Goal: Transaction & Acquisition: Subscribe to service/newsletter

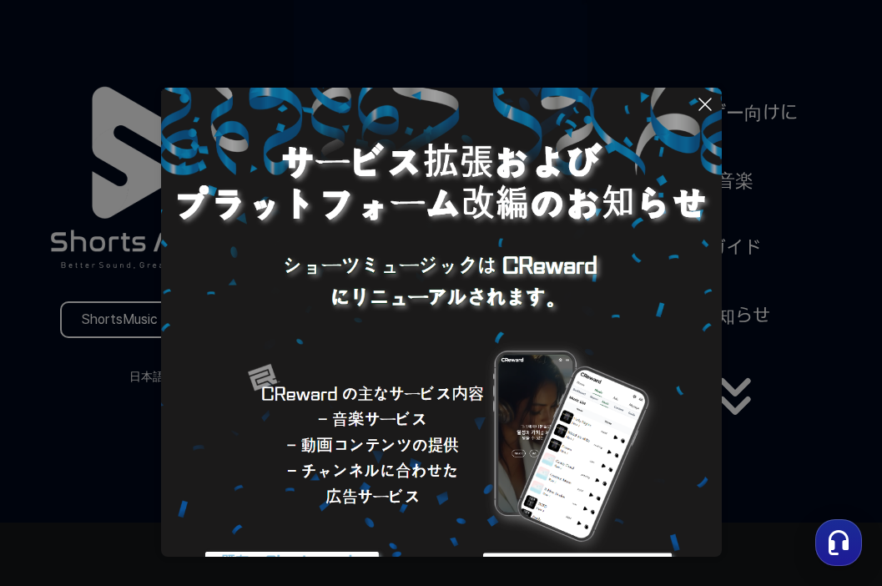
click at [697, 105] on icon at bounding box center [705, 104] width 20 height 20
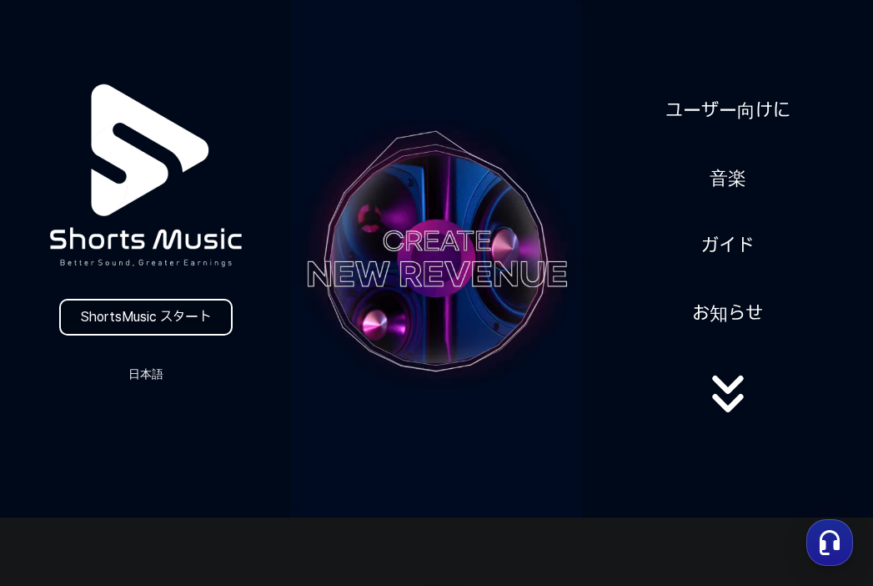
click at [152, 318] on link "ShortsMusic スタート" at bounding box center [146, 317] width 174 height 37
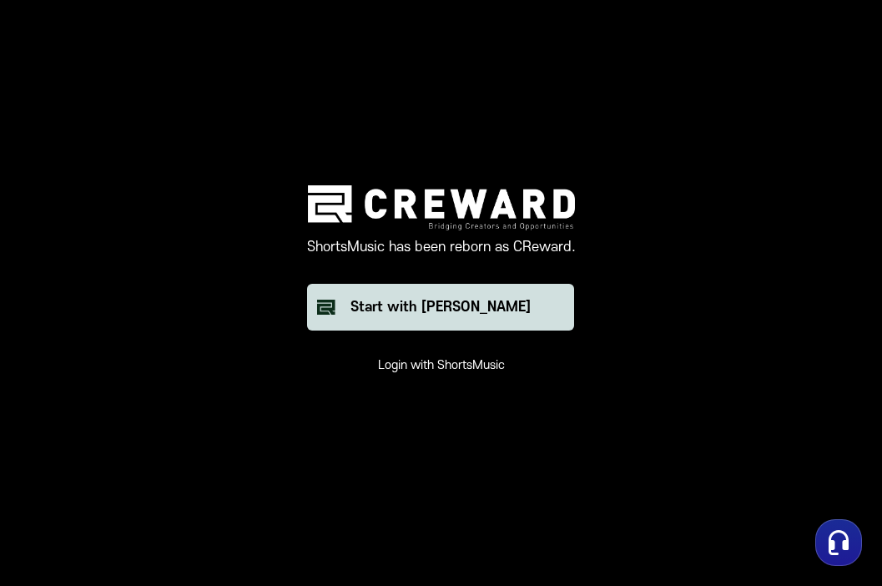
click at [452, 303] on div "Start with [PERSON_NAME]" at bounding box center [440, 307] width 180 height 20
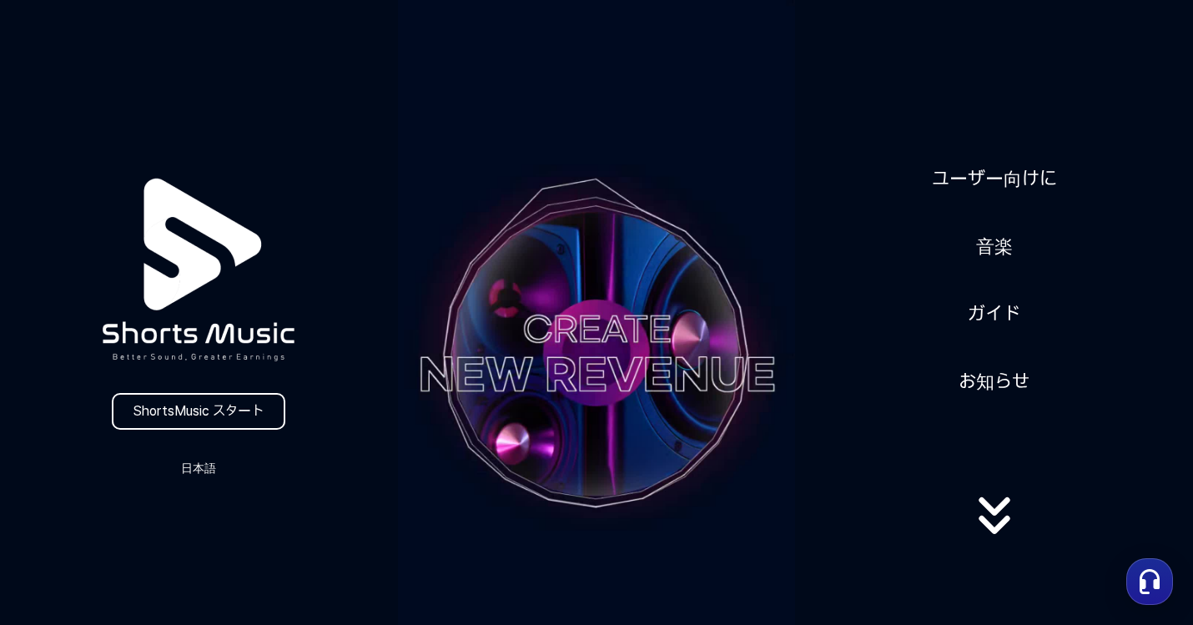
click at [531, 362] on video at bounding box center [597, 353] width 398 height 707
click at [209, 470] on button "日本語" at bounding box center [198, 467] width 80 height 23
click at [209, 470] on button at bounding box center [596, 312] width 1193 height 625
click at [208, 399] on link "ShortsMusic スタート" at bounding box center [199, 411] width 174 height 37
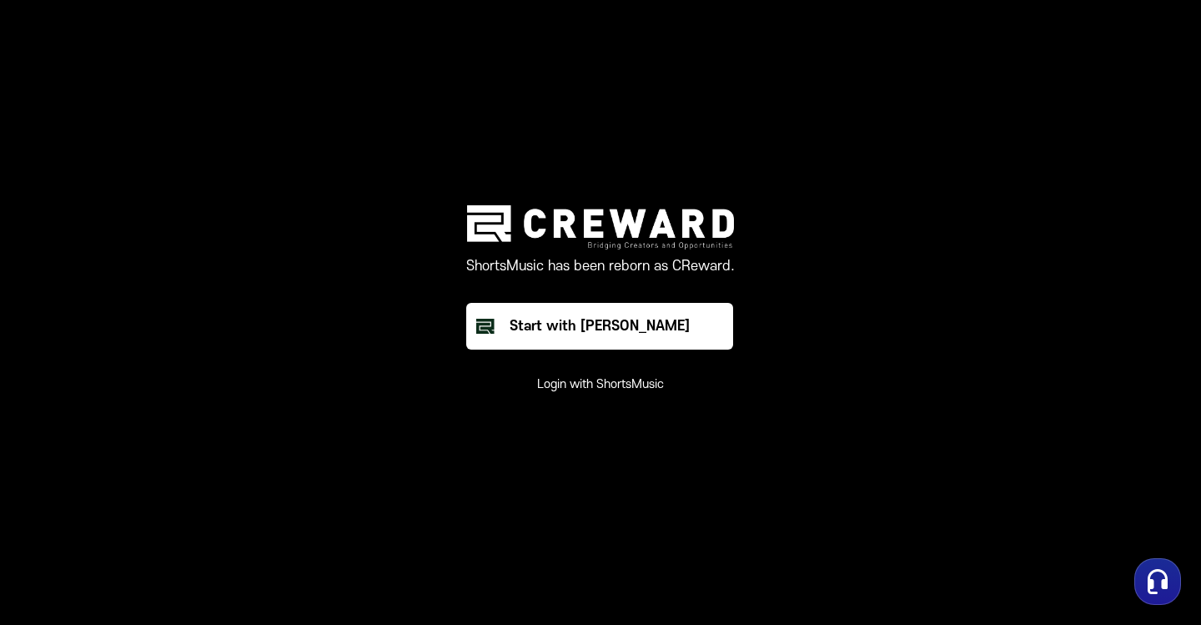
click at [575, 383] on button "Login with ShortsMusic" at bounding box center [600, 384] width 127 height 17
